Goal: Transaction & Acquisition: Purchase product/service

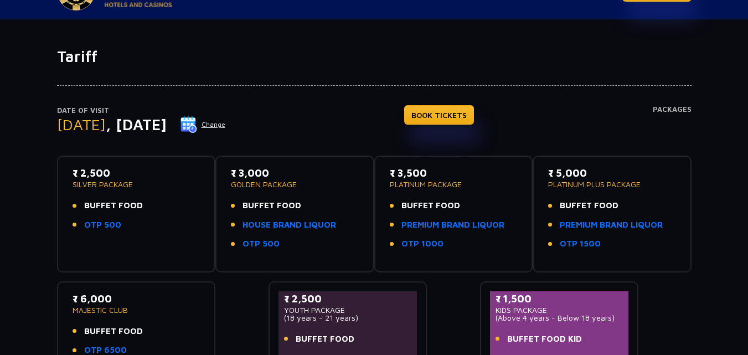
scroll to position [55, 0]
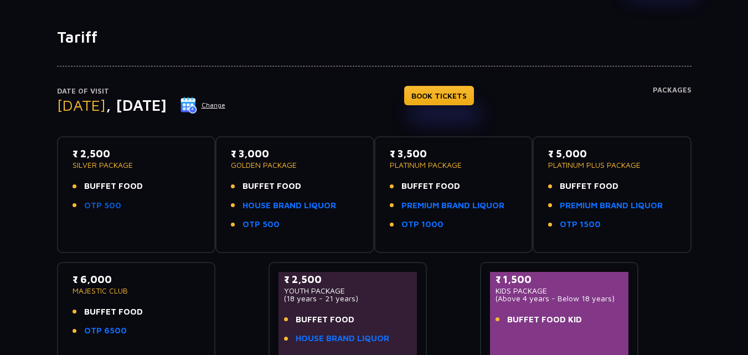
click at [97, 204] on link "OTP 500" at bounding box center [102, 205] width 37 height 13
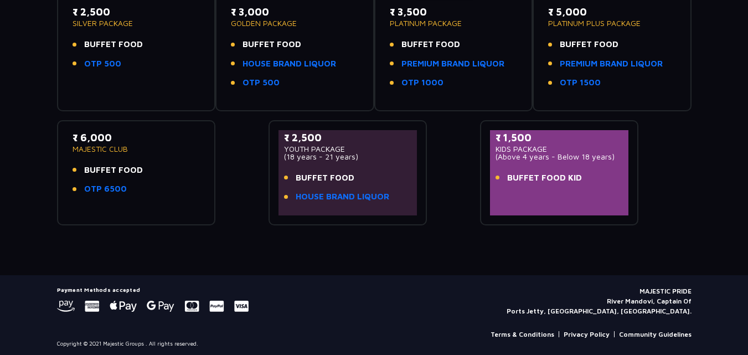
scroll to position [201, 0]
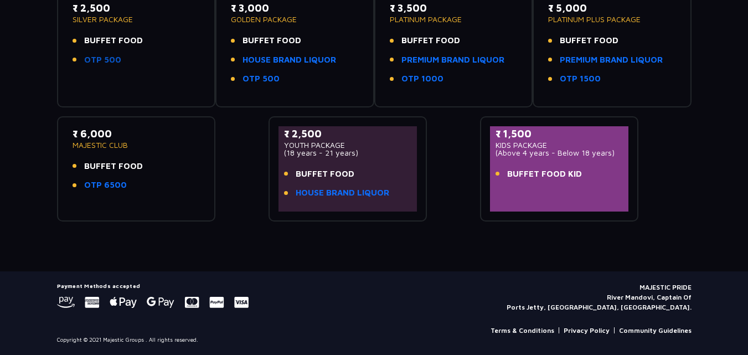
click at [110, 59] on link "OTP 500" at bounding box center [102, 60] width 37 height 13
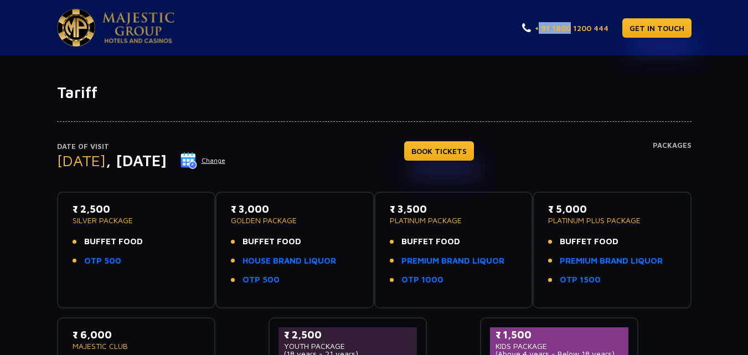
drag, startPoint x: 612, startPoint y: 28, endPoint x: 565, endPoint y: 26, distance: 47.1
click at [565, 27] on div "+ 91 1800 1200 444 GET IN TOUCH" at bounding box center [606, 28] width 169 height 38
click at [583, 65] on div "Tariff Date of Visit Tuesday , 23 Sep 2025 Change BOOK TICKETS Packages ₹ 2,500…" at bounding box center [374, 263] width 748 height 417
